Goal: Information Seeking & Learning: Learn about a topic

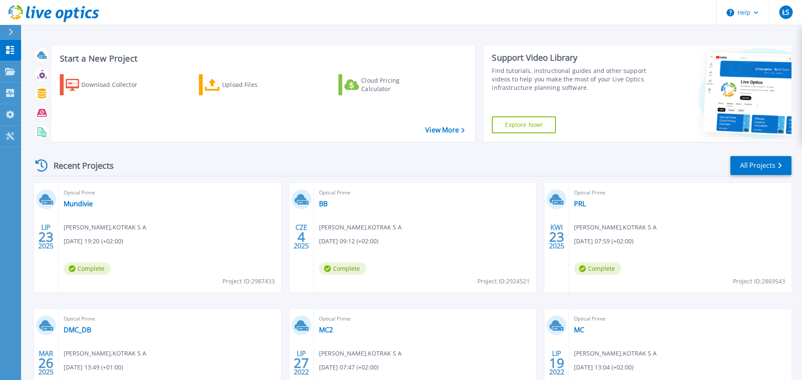
click at [87, 199] on div "Optical Prime Mundivie Łukasz Stępień , KOTRAK S A 07.23.2025, 19:20 (+02:00) C…" at bounding box center [170, 237] width 223 height 109
click at [86, 202] on link "Mundivie" at bounding box center [78, 203] width 29 height 8
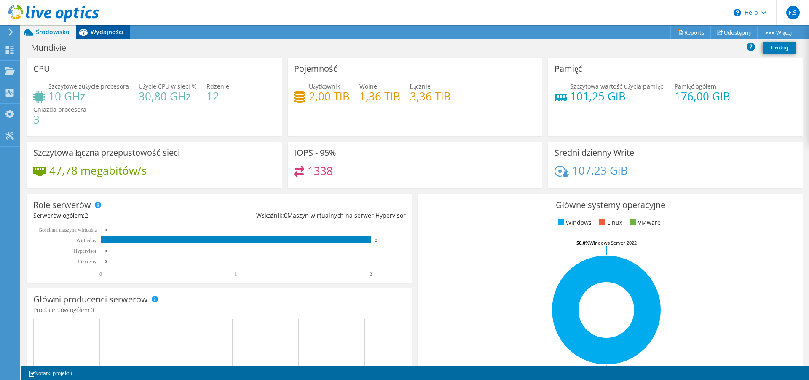
click at [83, 31] on icon at bounding box center [83, 33] width 8 height 8
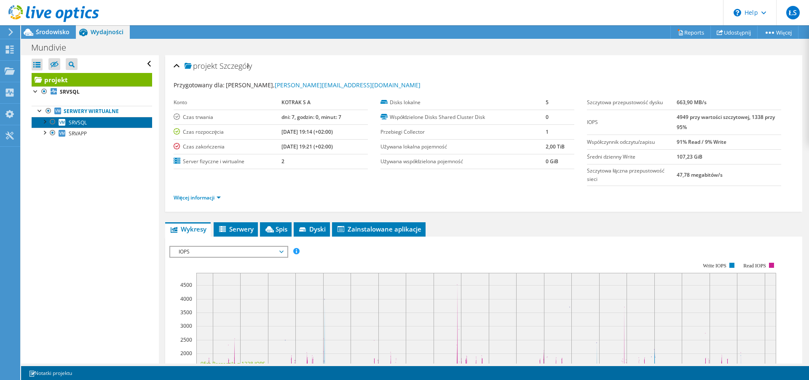
click at [89, 122] on link "SRVSQL" at bounding box center [92, 122] width 121 height 11
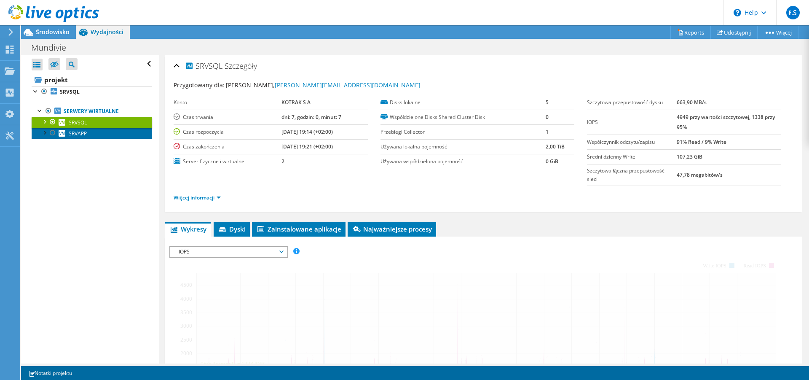
click at [89, 131] on link "SRVAPP" at bounding box center [92, 133] width 121 height 11
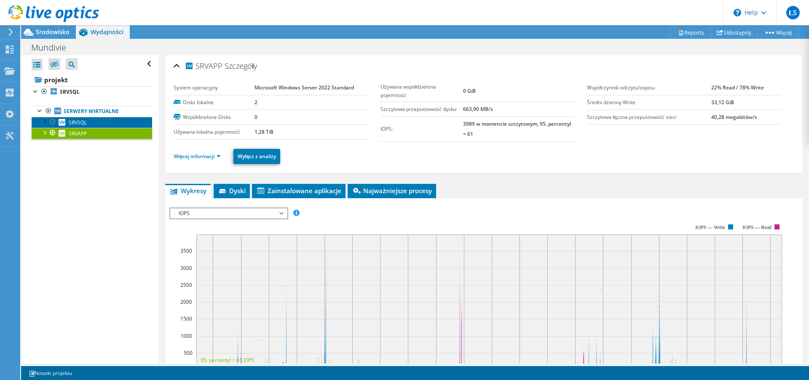
click at [95, 123] on link "SRVSQL" at bounding box center [92, 122] width 121 height 11
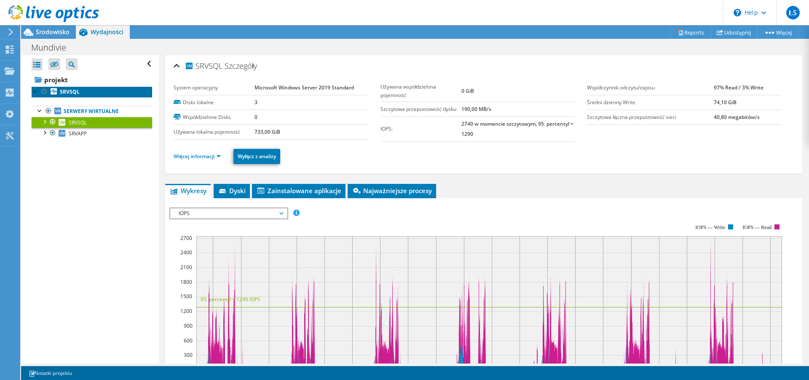
click at [90, 94] on link "SRVSQL" at bounding box center [92, 91] width 121 height 11
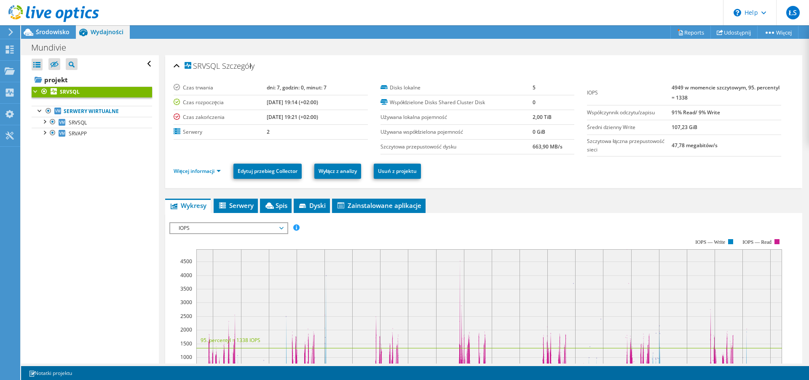
drag, startPoint x: 326, startPoint y: 120, endPoint x: 239, endPoint y: 119, distance: 86.8
click at [239, 119] on tr "Czas zakończenia [DATE] 19:21 (+02:00)" at bounding box center [271, 117] width 194 height 15
click at [254, 117] on label "Czas zakończenia" at bounding box center [220, 117] width 93 height 8
click at [185, 70] on span "SRVSQL" at bounding box center [202, 66] width 35 height 8
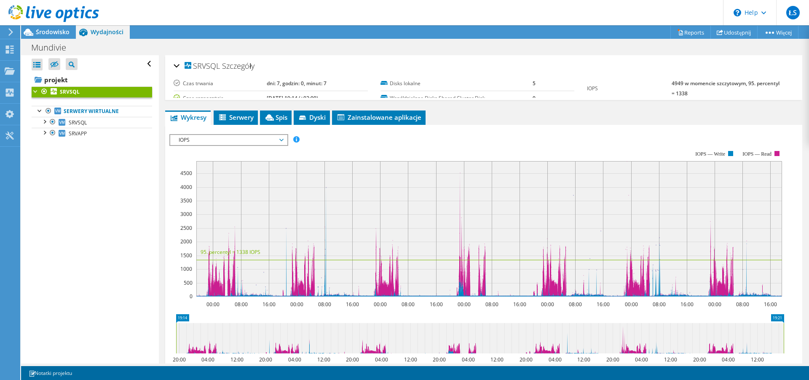
click at [180, 66] on h2 "SRVSQL Szczegóły" at bounding box center [214, 65] width 81 height 17
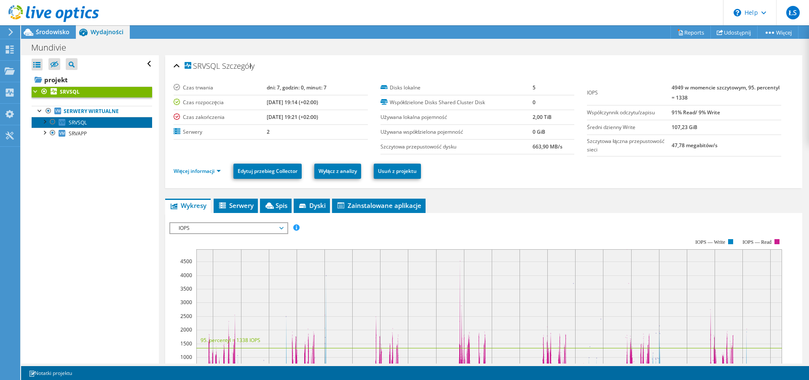
click at [83, 120] on span "SRVSQL" at bounding box center [78, 122] width 18 height 7
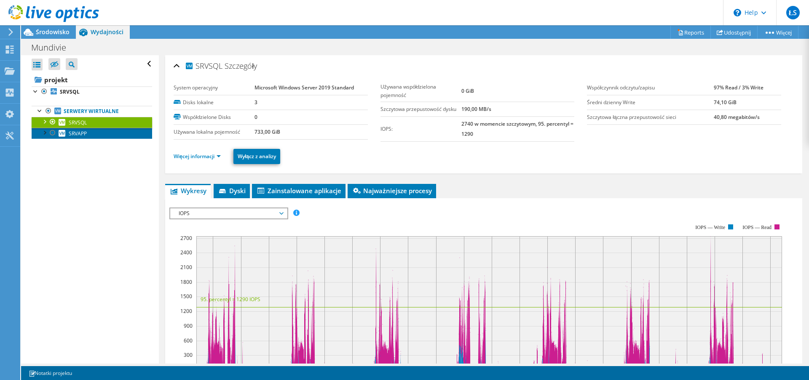
click at [86, 131] on span "SRVAPP" at bounding box center [78, 133] width 18 height 7
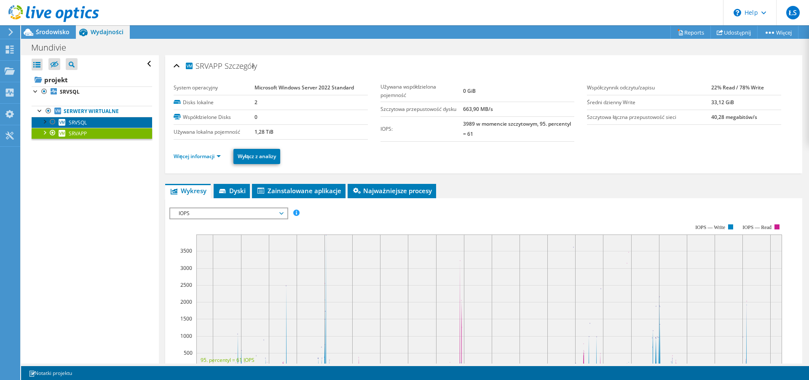
click at [100, 121] on link "SRVSQL" at bounding box center [92, 122] width 121 height 11
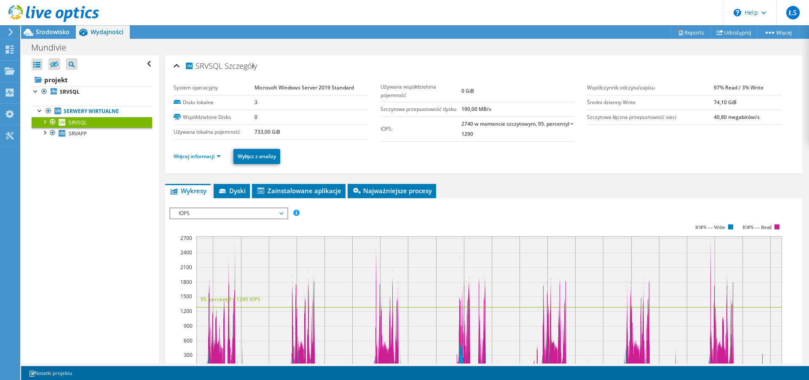
drag, startPoint x: 615, startPoint y: 143, endPoint x: 393, endPoint y: 137, distance: 221.8
click at [393, 137] on section "System operacyjny Microsoft Windows Server 2019 Standard Disks lokalne 3 Współd…" at bounding box center [484, 111] width 621 height 61
click at [394, 133] on label "IOPS:" at bounding box center [421, 129] width 81 height 8
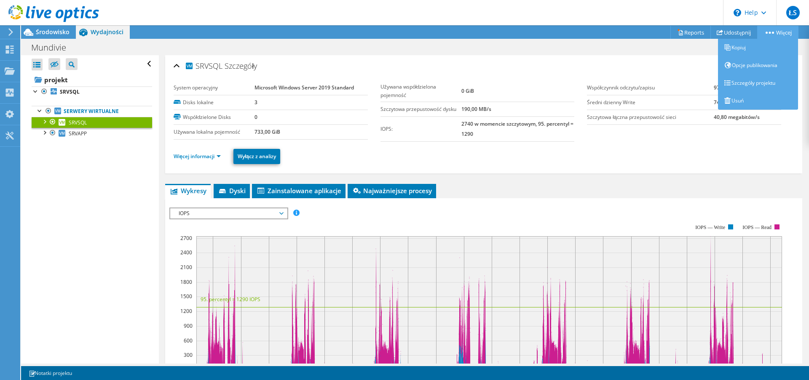
click at [768, 36] on link "Więcej" at bounding box center [778, 32] width 41 height 13
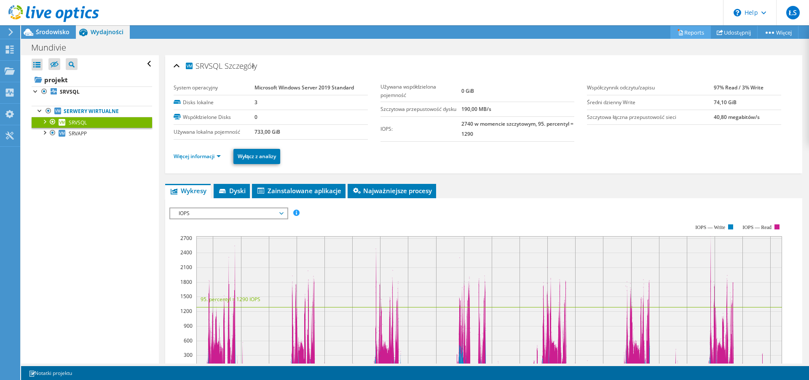
click at [680, 33] on link "Reports" at bounding box center [691, 32] width 40 height 13
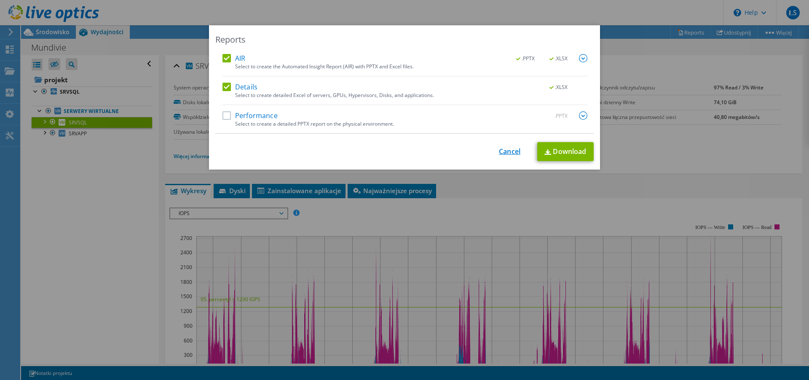
click at [512, 151] on link "Cancel" at bounding box center [509, 152] width 21 height 8
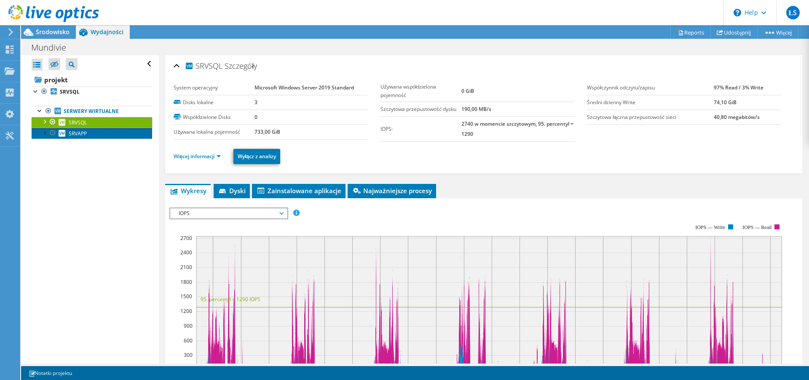
click at [81, 132] on span "SRVAPP" at bounding box center [78, 133] width 18 height 7
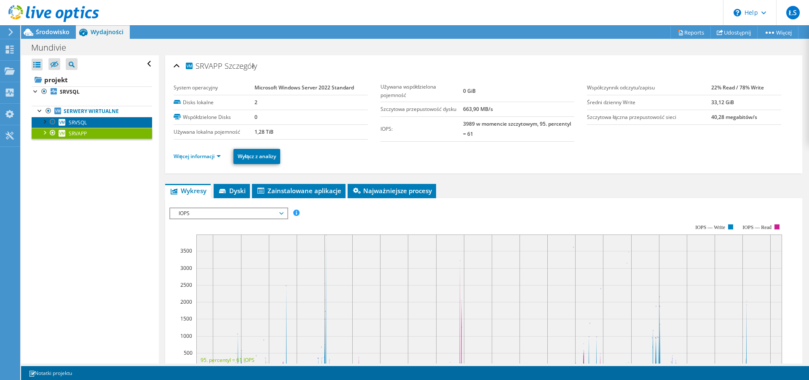
click at [93, 121] on link "SRVSQL" at bounding box center [92, 122] width 121 height 11
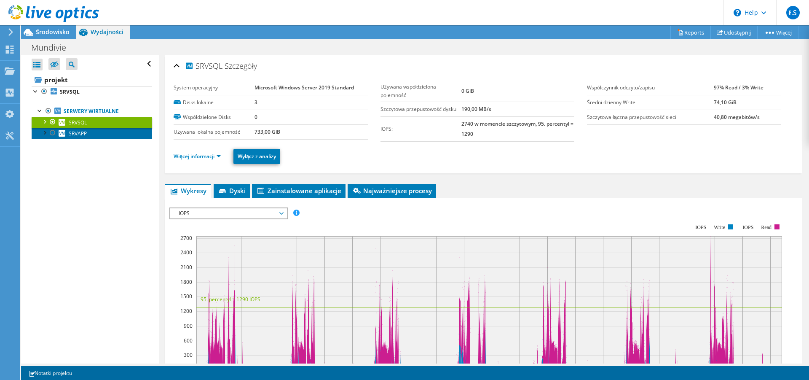
click at [98, 135] on link "SRVAPP" at bounding box center [92, 133] width 121 height 11
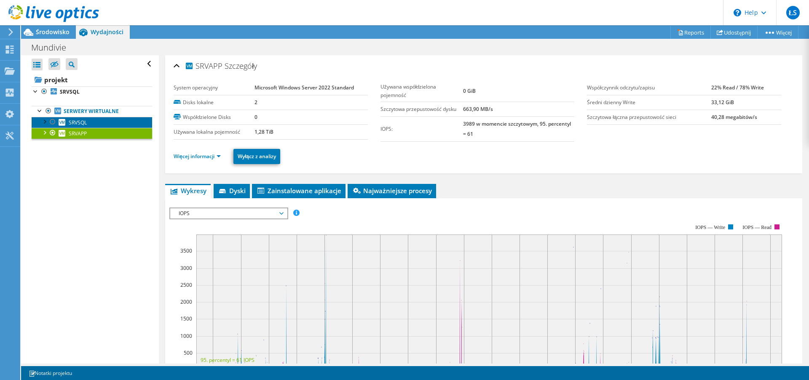
click at [105, 124] on link "SRVSQL" at bounding box center [92, 122] width 121 height 11
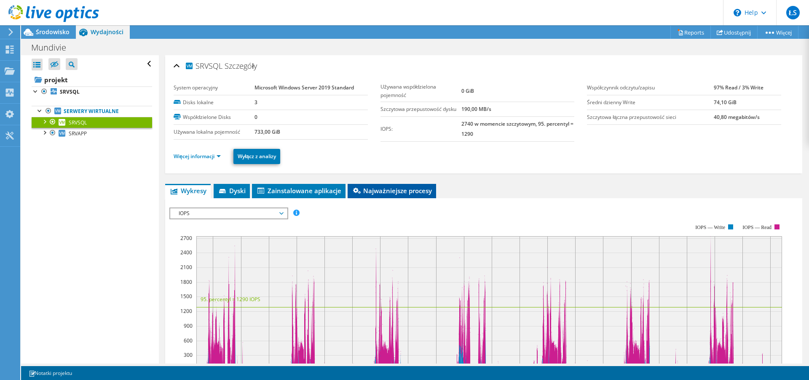
click at [392, 195] on span "Najważniejsze procesy" at bounding box center [392, 190] width 80 height 8
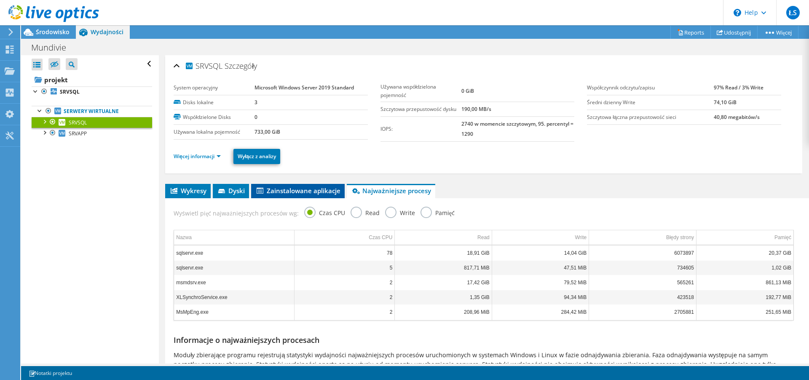
click at [298, 195] on span "Zainstalowane aplikacje" at bounding box center [297, 190] width 85 height 8
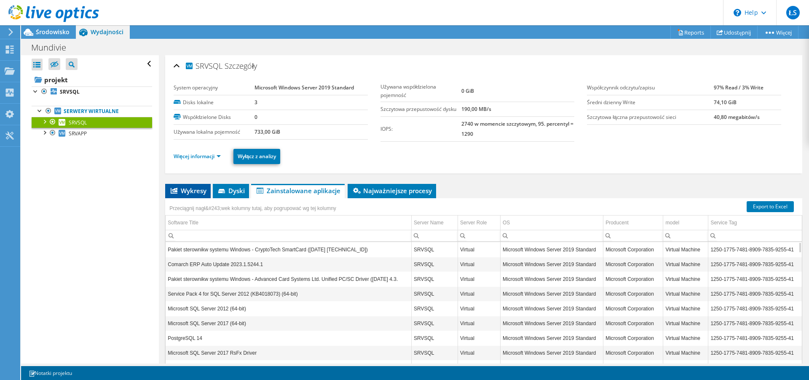
click at [193, 198] on li "Wykresy" at bounding box center [188, 191] width 46 height 14
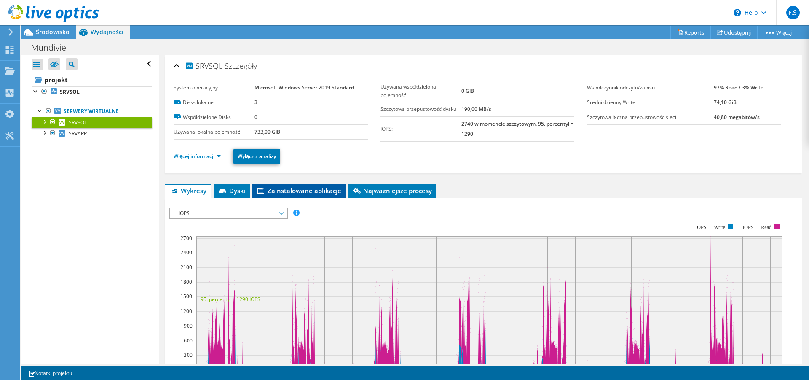
click at [266, 195] on span "Zainstalowane aplikacje" at bounding box center [298, 190] width 85 height 8
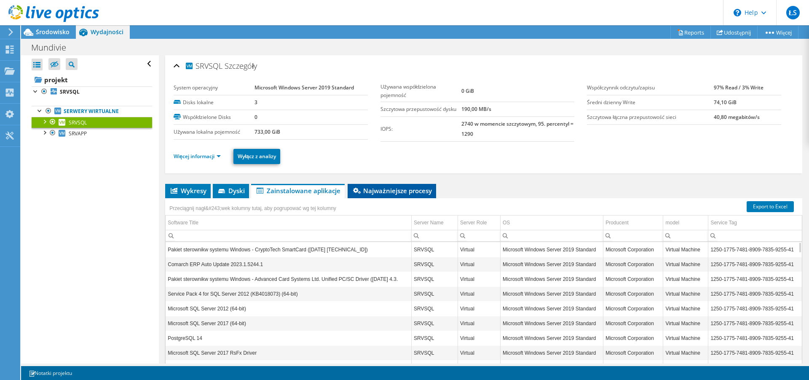
click at [388, 195] on span "Najważniejsze procesy" at bounding box center [392, 190] width 80 height 8
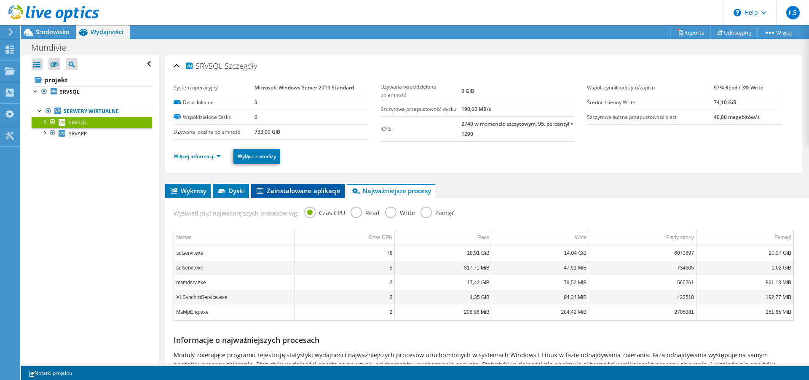
click at [320, 195] on span "Zainstalowane aplikacje" at bounding box center [297, 190] width 85 height 8
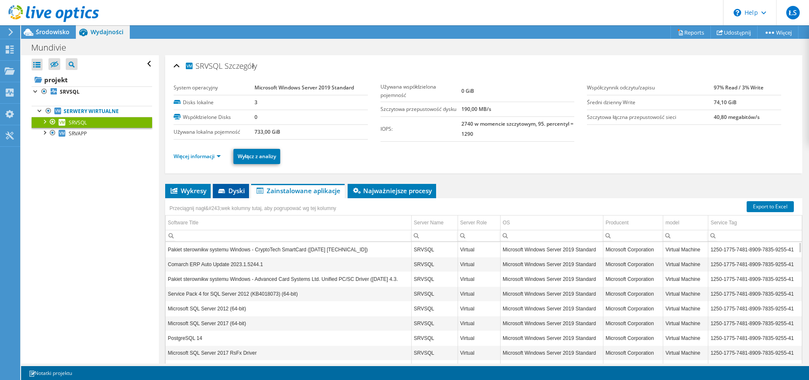
click at [226, 194] on icon at bounding box center [222, 191] width 8 height 5
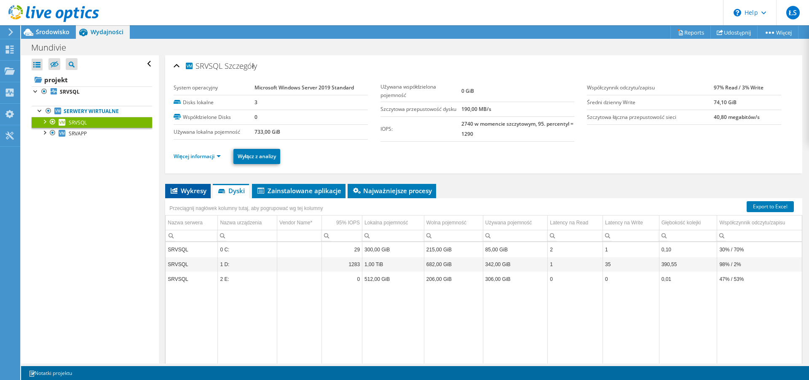
click at [184, 195] on span "Wykresy" at bounding box center [187, 190] width 37 height 8
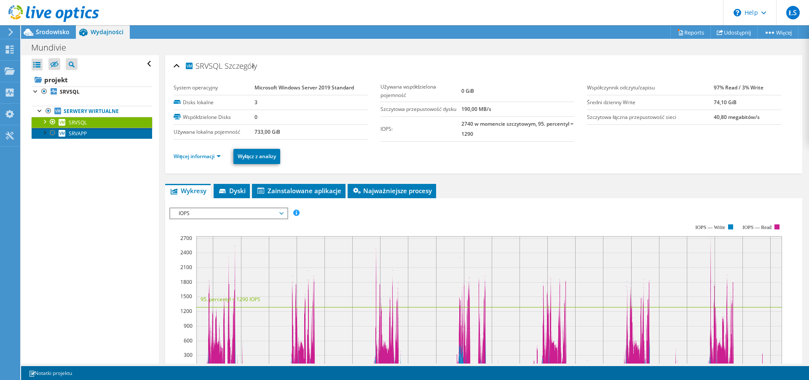
click at [97, 132] on link "SRVAPP" at bounding box center [92, 133] width 121 height 11
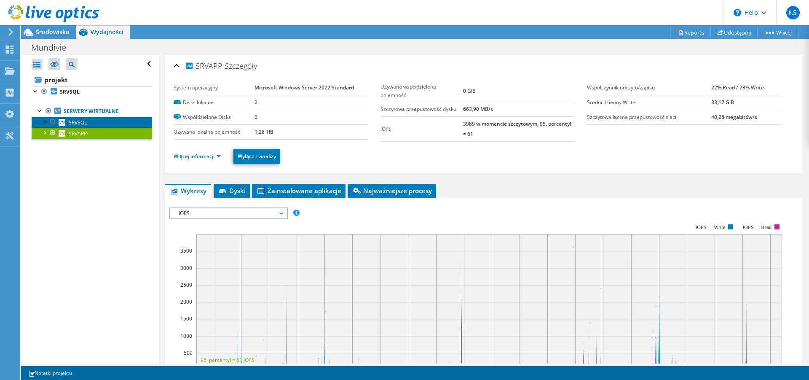
click at [105, 118] on link "SRVSQL" at bounding box center [92, 122] width 121 height 11
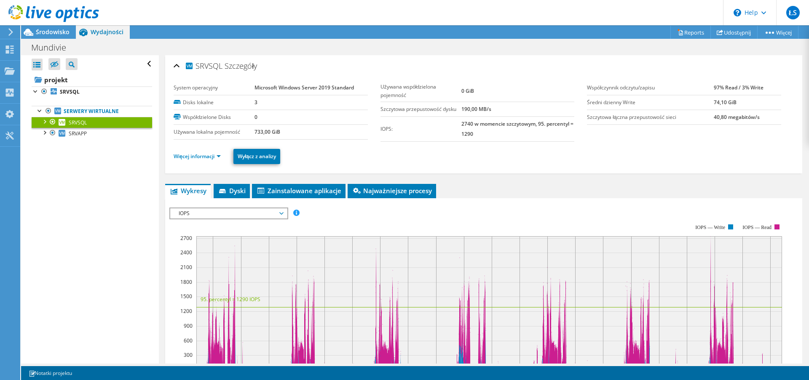
click at [105, 127] on link "SRVSQL" at bounding box center [92, 122] width 121 height 11
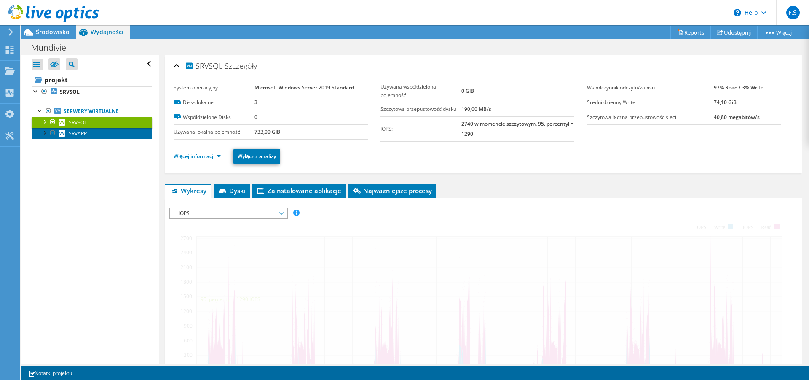
click at [103, 132] on link "SRVAPP" at bounding box center [92, 133] width 121 height 11
